Goal: Browse casually: Explore the website without a specific task or goal

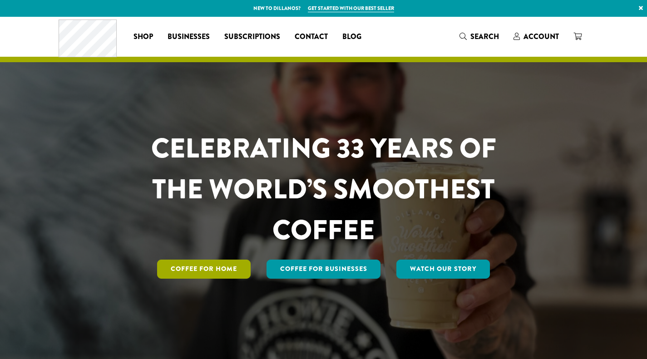
click at [228, 266] on link "Coffee for Home" at bounding box center [204, 269] width 94 height 19
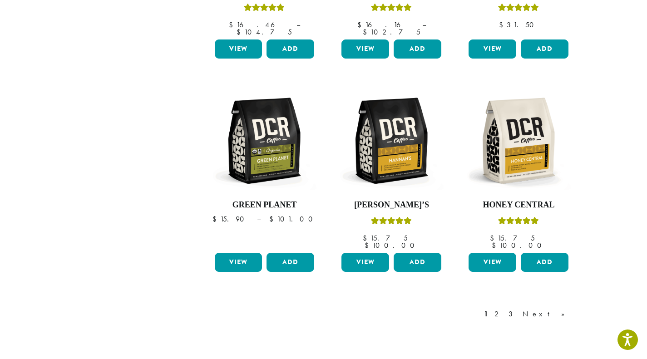
scroll to position [702, 0]
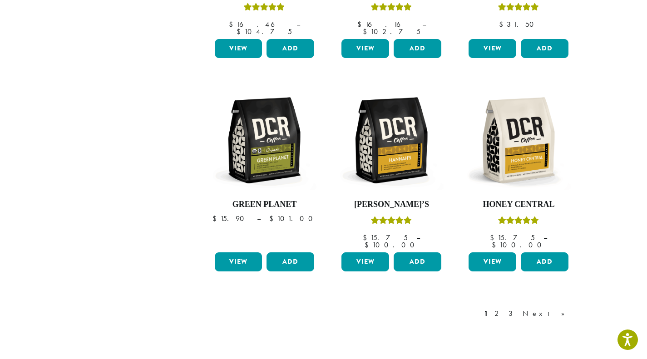
click at [504, 308] on link "2" at bounding box center [498, 313] width 11 height 11
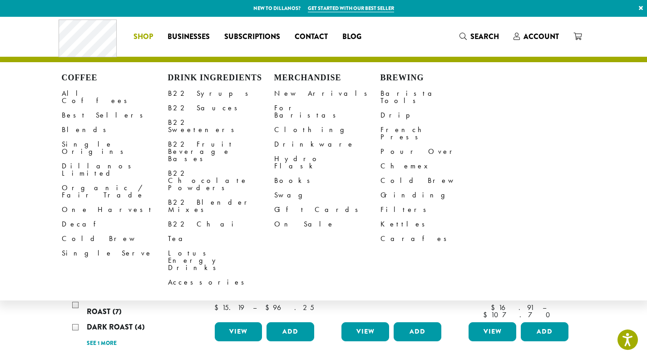
click at [408, 94] on link "Barista Tools" at bounding box center [433, 97] width 106 height 22
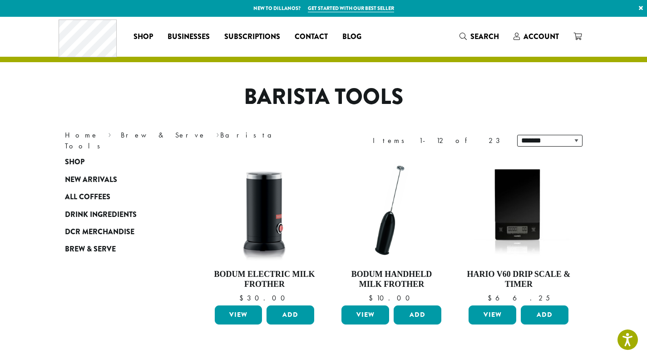
click at [193, 36] on span "Businesses" at bounding box center [189, 36] width 42 height 11
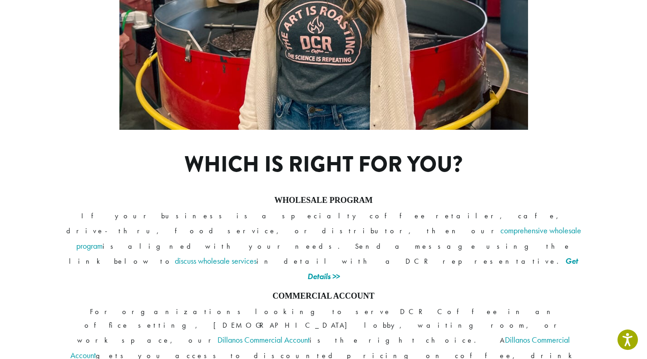
scroll to position [632, 0]
click at [448, 255] on link "Get Details >>" at bounding box center [442, 268] width 271 height 26
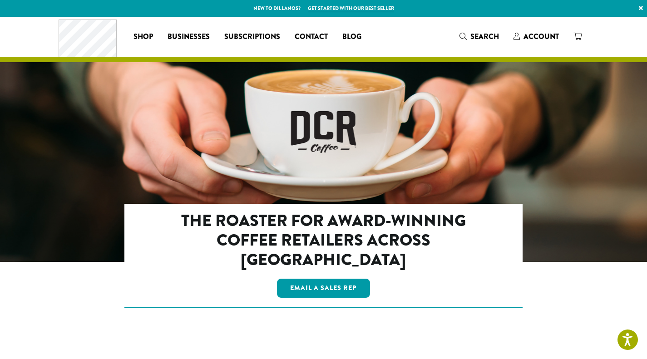
click at [193, 31] on span "Businesses" at bounding box center [189, 36] width 42 height 11
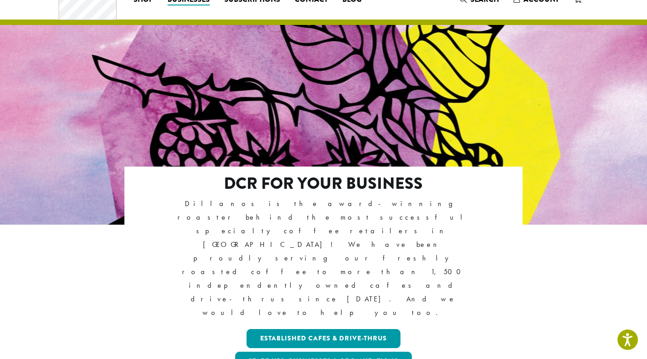
scroll to position [38, 0]
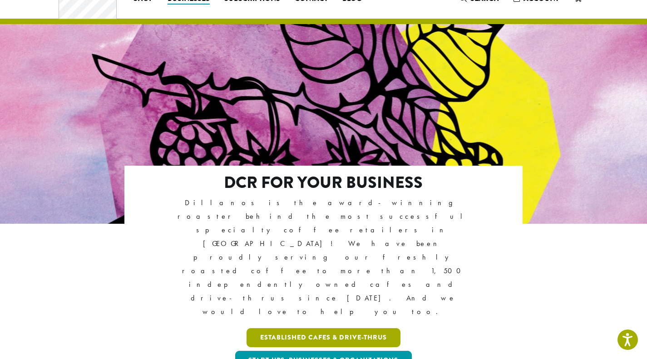
click at [295, 328] on link "Established Cafes & Drive-Thrus" at bounding box center [324, 337] width 154 height 19
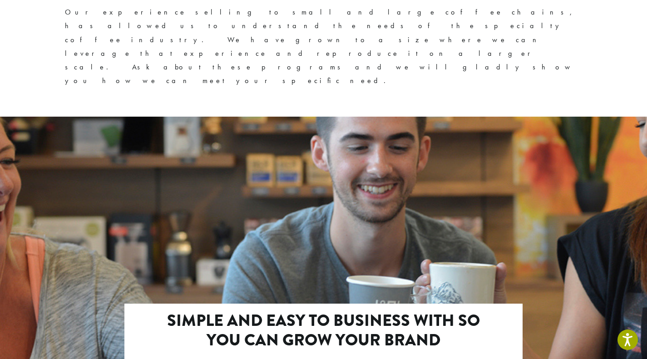
scroll to position [1463, 0]
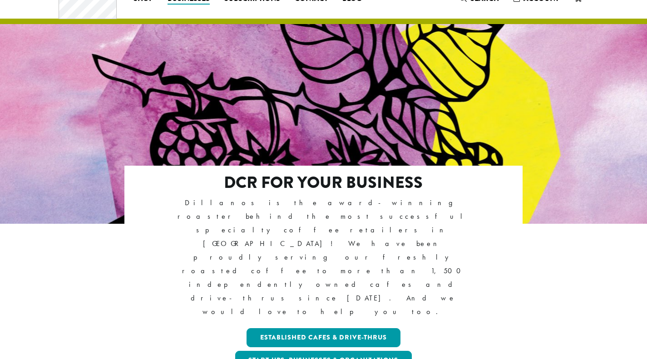
scroll to position [38, 0]
click at [320, 351] on link "Start-ups, Businesses & Organizations" at bounding box center [323, 360] width 177 height 19
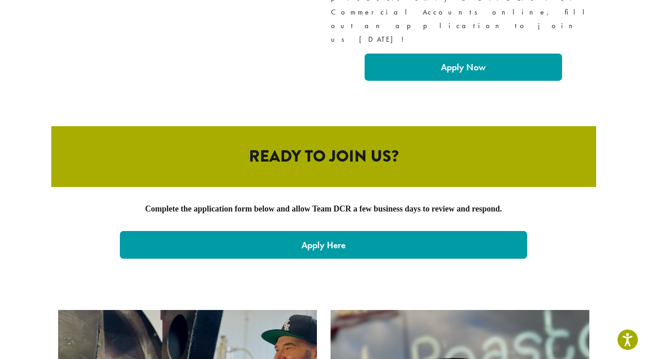
scroll to position [1967, 0]
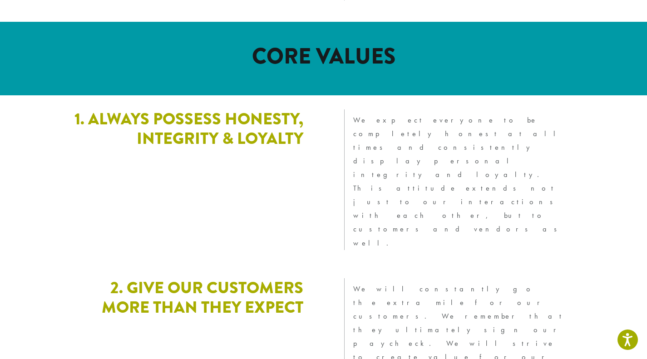
scroll to position [1710, 0]
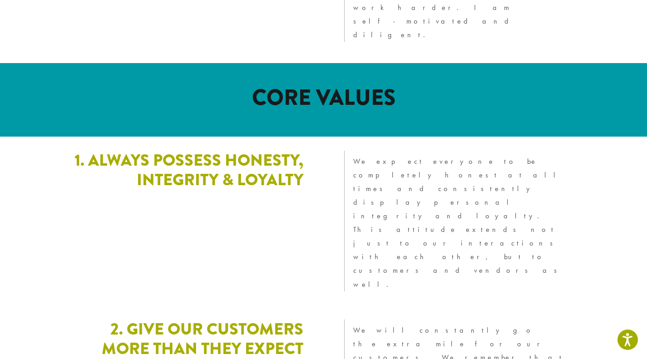
scroll to position [1721, 0]
